Goal: Task Accomplishment & Management: Use online tool/utility

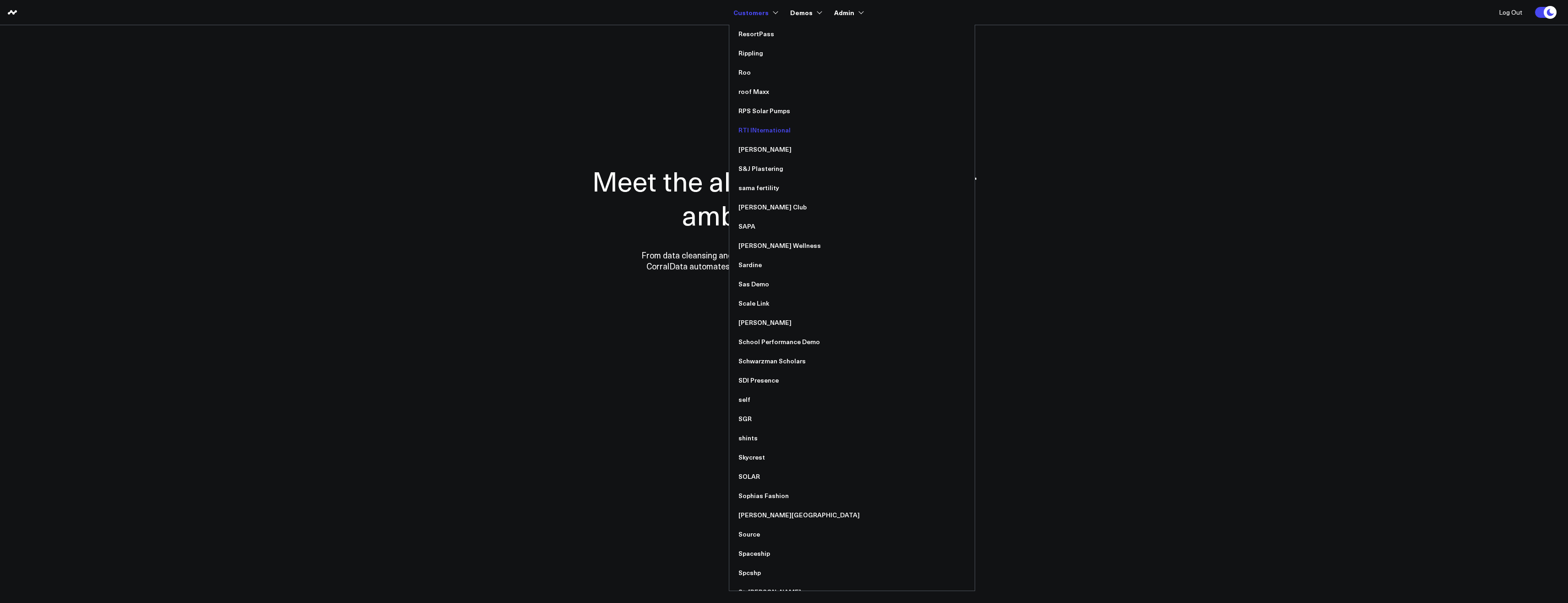
scroll to position [5445, 0]
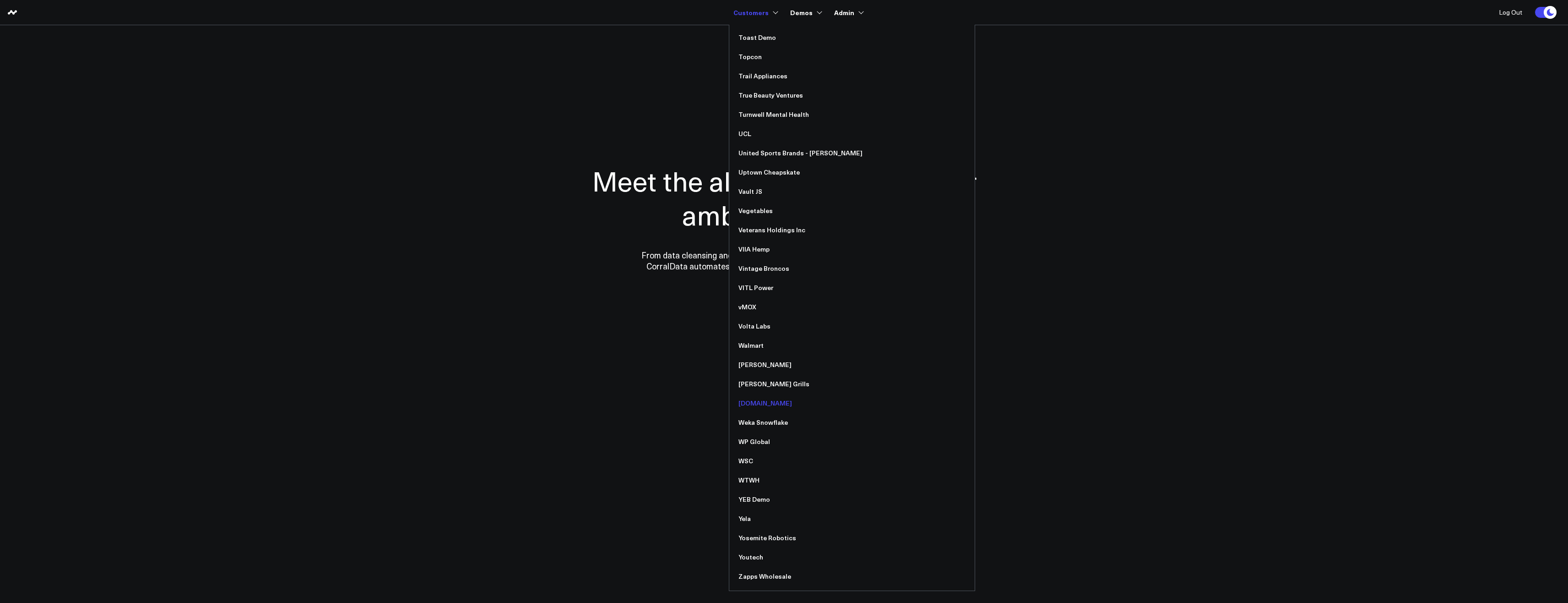
click at [759, 400] on link "[DOMAIN_NAME]" at bounding box center [852, 403] width 245 height 19
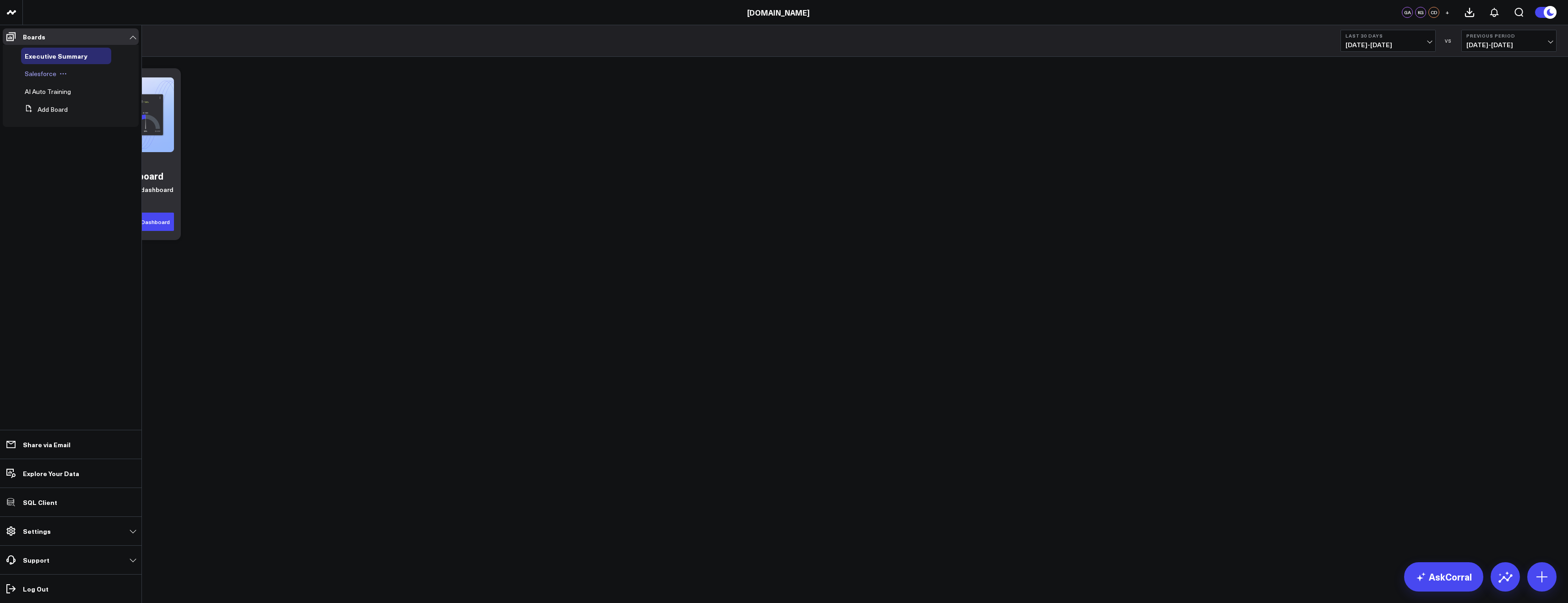
click at [43, 75] on span "Salesforce" at bounding box center [41, 74] width 32 height 9
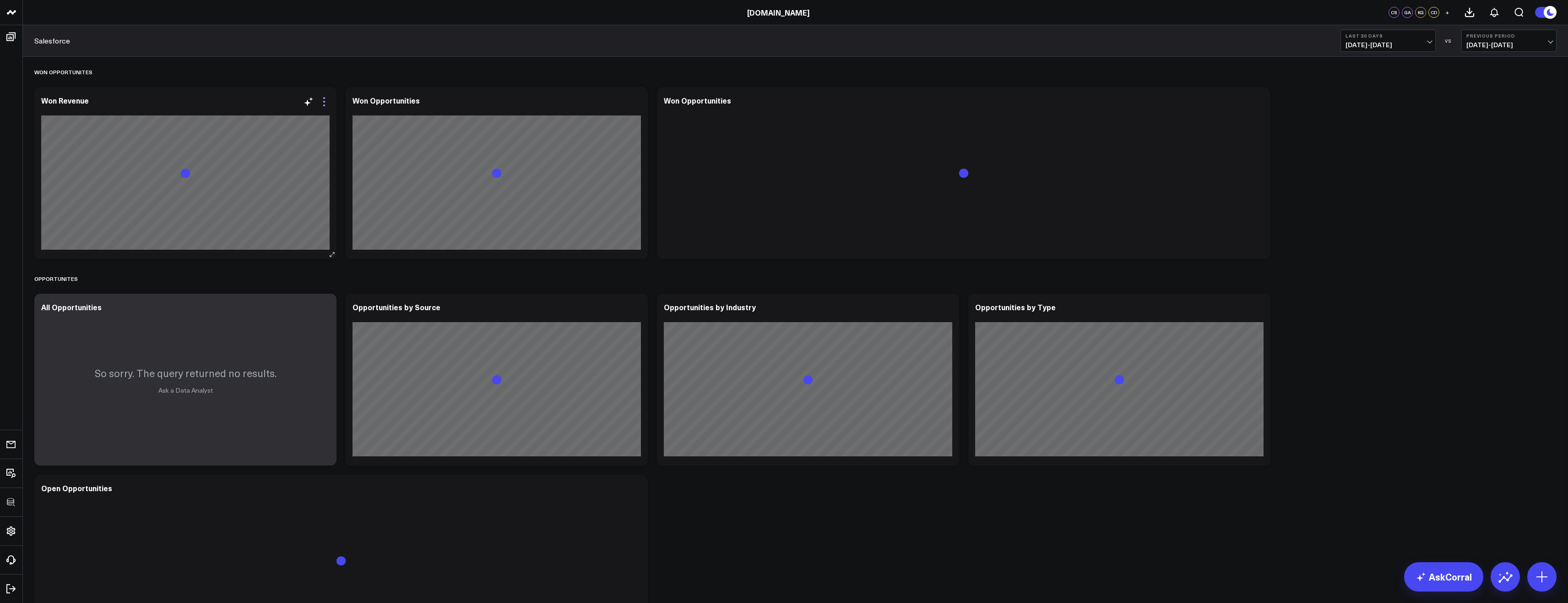
click at [322, 102] on icon at bounding box center [324, 102] width 11 height 11
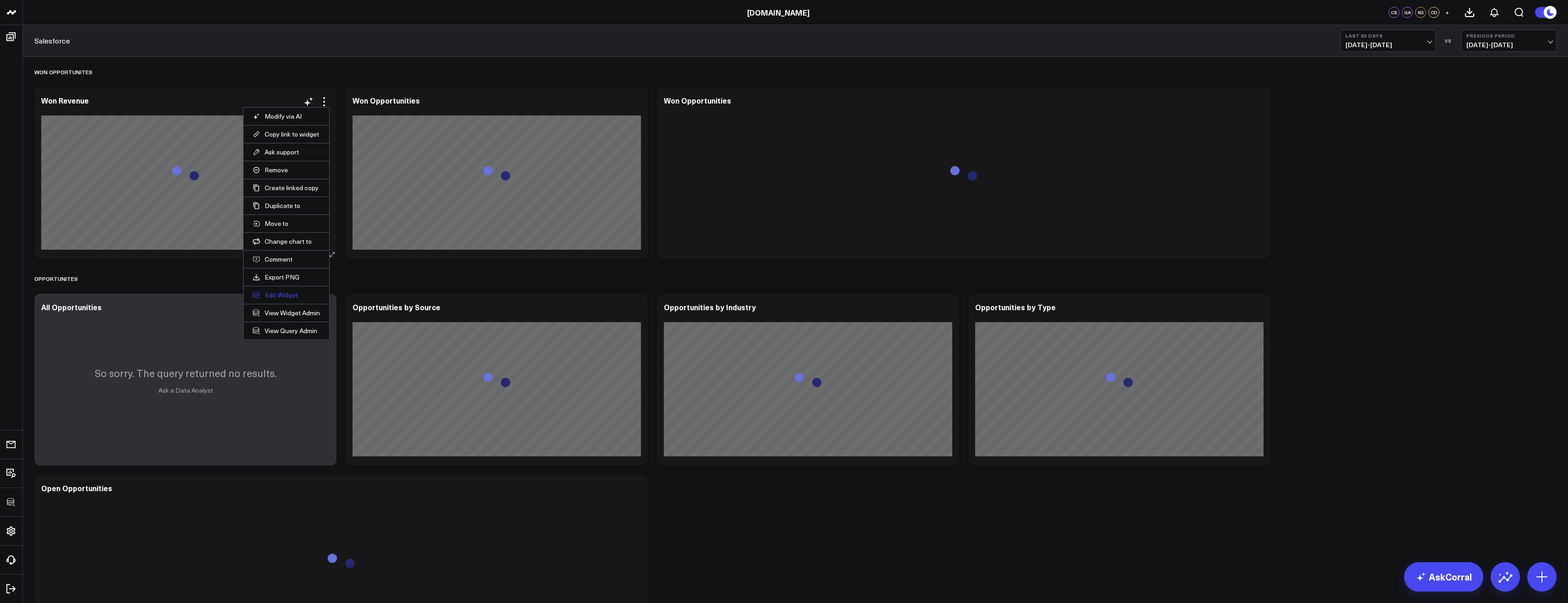
click at [282, 292] on button "Edit Widget" at bounding box center [286, 295] width 68 height 9
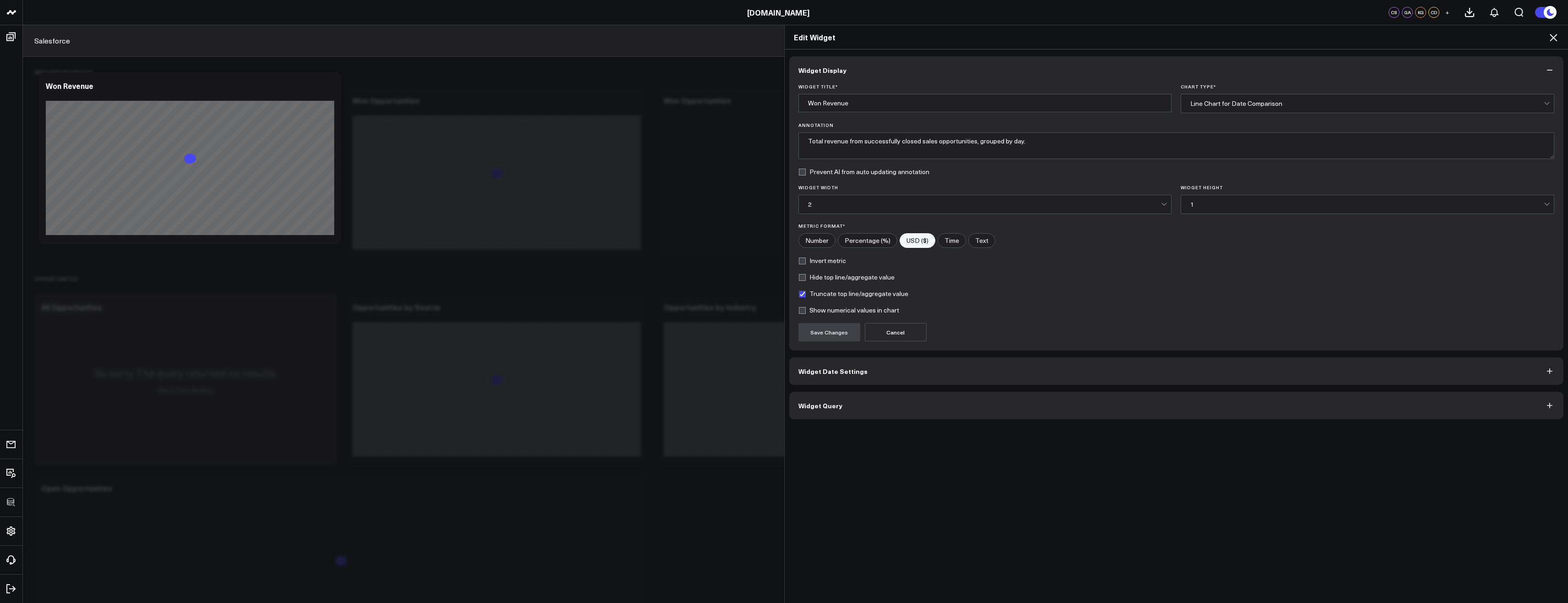
click at [833, 414] on button "Widget Query" at bounding box center [1177, 405] width 775 height 27
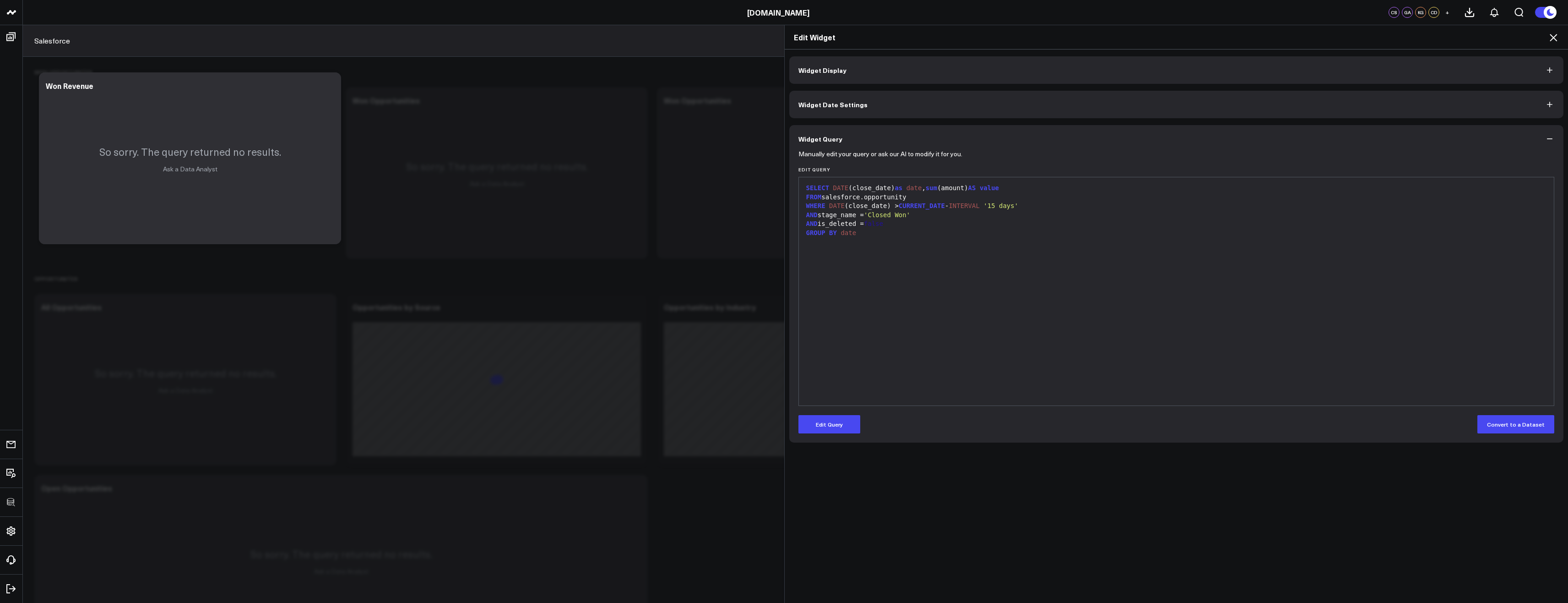
click at [1545, 38] on h2 "Edit Widget" at bounding box center [1177, 37] width 766 height 10
click at [1554, 40] on icon at bounding box center [1553, 38] width 11 height 11
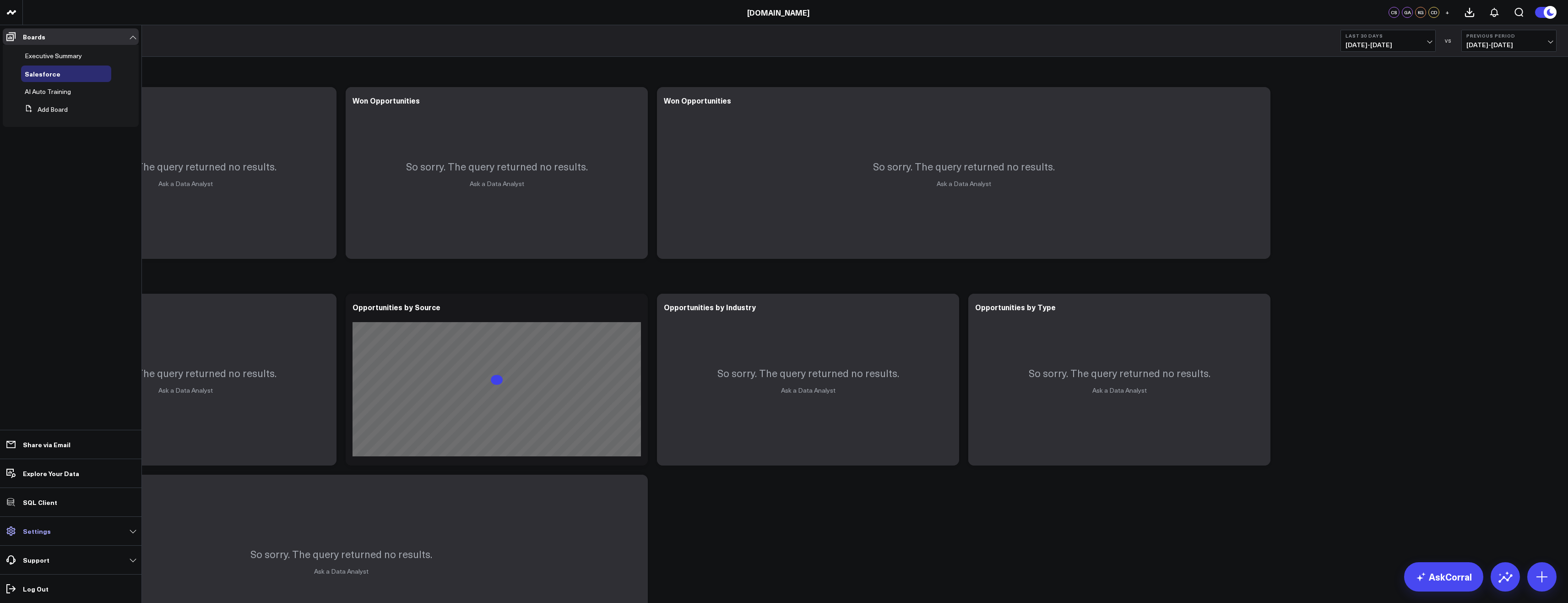
click at [44, 537] on link "Settings" at bounding box center [71, 531] width 136 height 16
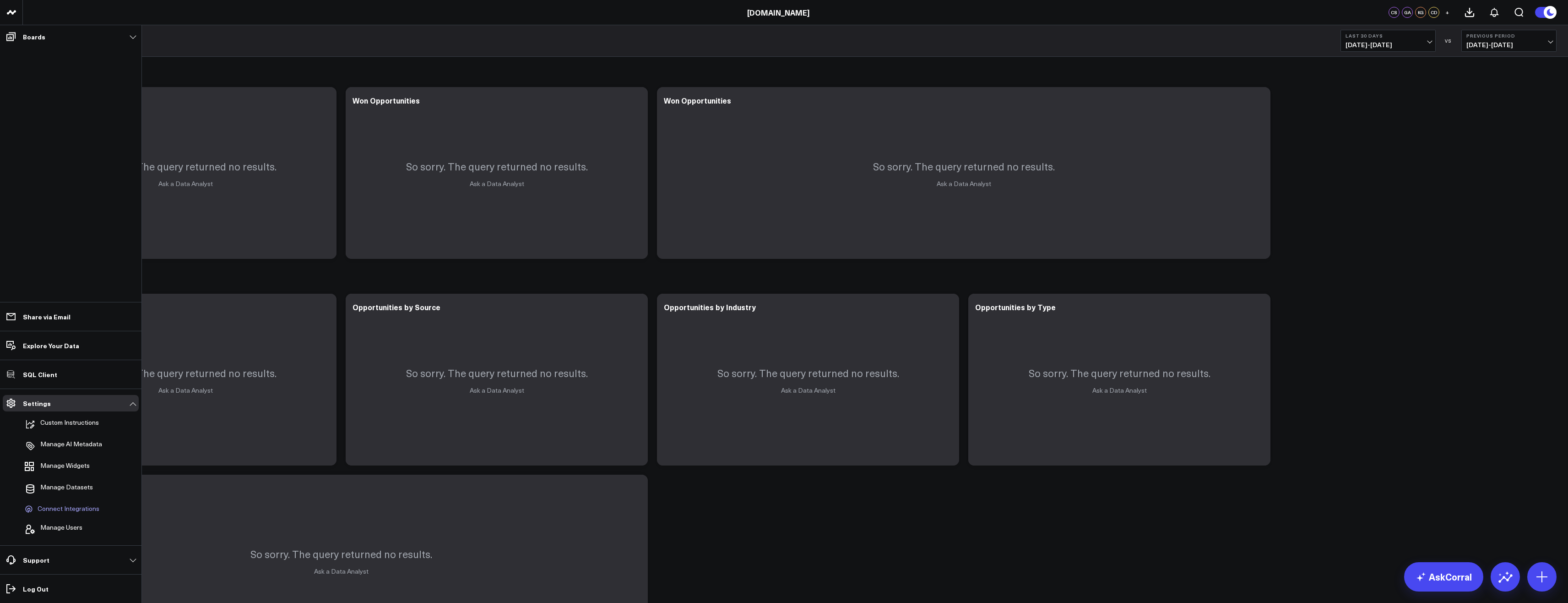
click at [68, 510] on span "Connect Integrations" at bounding box center [69, 509] width 62 height 9
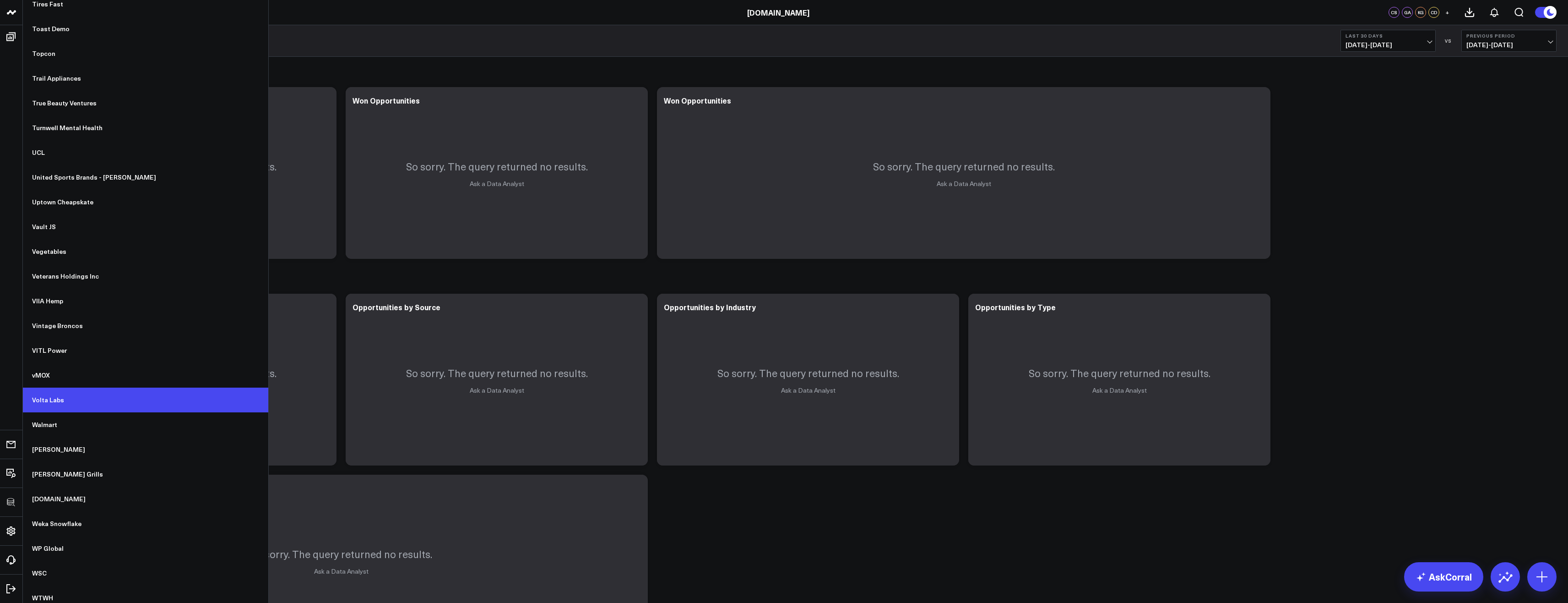
scroll to position [7112, 0]
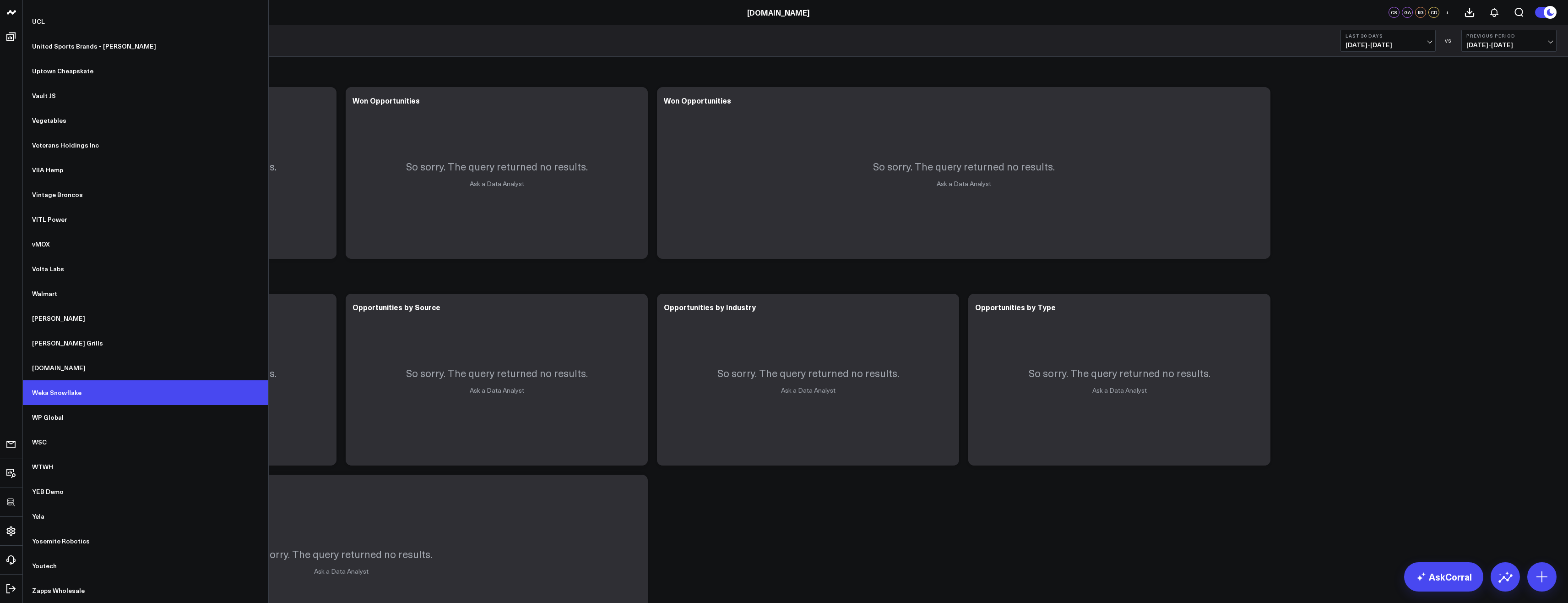
click at [83, 389] on link "Weka Snowflake" at bounding box center [145, 392] width 245 height 25
